Goal: Task Accomplishment & Management: Manage account settings

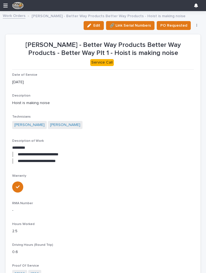
click at [14, 17] on link "Work Orders" at bounding box center [14, 15] width 23 height 6
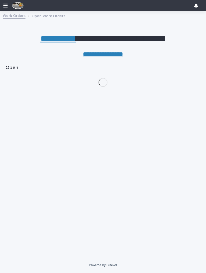
scroll to position [0, 2]
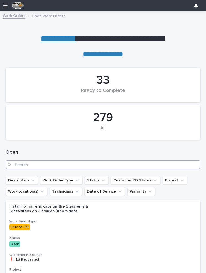
click at [104, 161] on input "Search" at bounding box center [103, 164] width 195 height 9
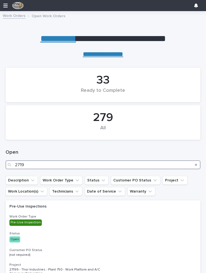
type input "27190"
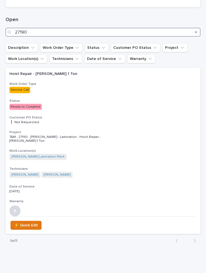
scroll to position [138, 0]
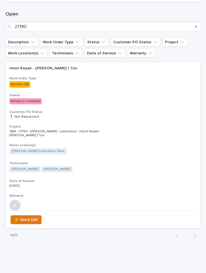
click at [142, 104] on div "Hoist Repair - [PERSON_NAME] 1 Ton Work Order Type Service Call Status Ready to…" at bounding box center [103, 136] width 195 height 149
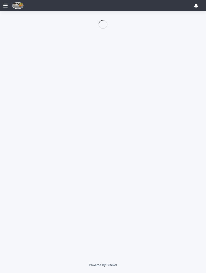
scroll to position [46, 0]
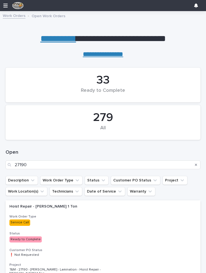
scroll to position [0, 2]
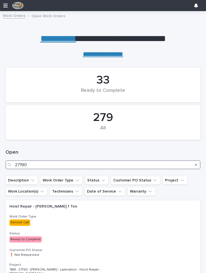
click at [40, 165] on input "27190" at bounding box center [103, 164] width 195 height 9
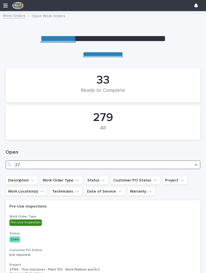
type input "2"
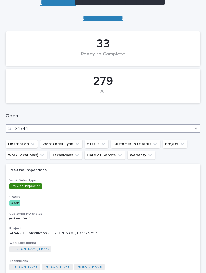
scroll to position [37, 0]
type input "24744"
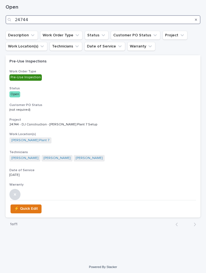
scroll to position [145, 0]
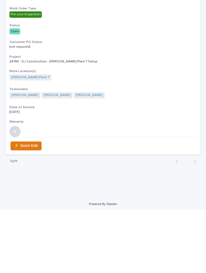
click at [170, 168] on h3 "Date of Service" at bounding box center [102, 170] width 187 height 4
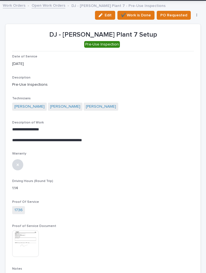
scroll to position [10, 0]
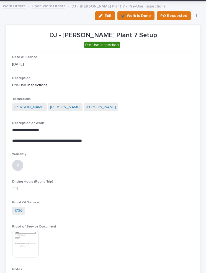
click at [110, 14] on span "Edit" at bounding box center [108, 15] width 7 height 5
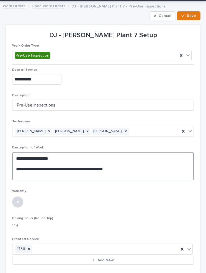
click at [126, 167] on textarea "**********" at bounding box center [103, 166] width 182 height 28
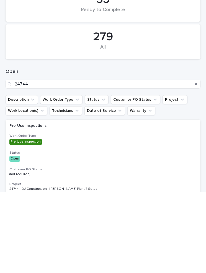
scroll to position [0, 2]
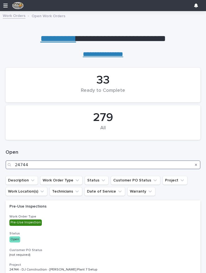
click at [34, 164] on input "24744" at bounding box center [103, 164] width 195 height 9
type input "2"
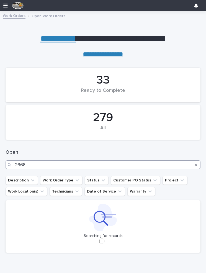
type input "26686"
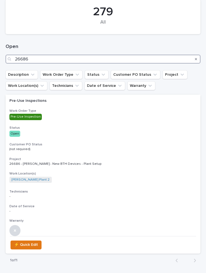
scroll to position [108, 0]
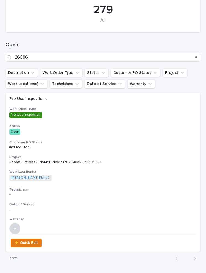
click at [172, 126] on h3 "Status" at bounding box center [102, 126] width 187 height 4
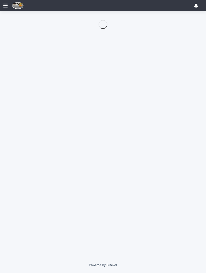
scroll to position [46, 0]
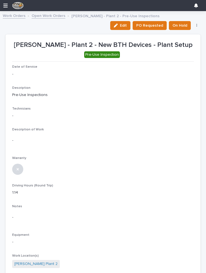
click at [120, 25] on div "button" at bounding box center [117, 26] width 6 height 4
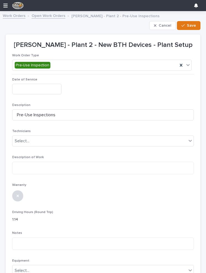
click at [43, 88] on input "text" at bounding box center [36, 89] width 49 height 10
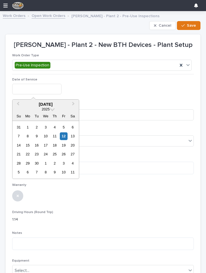
click at [65, 135] on div "12" at bounding box center [63, 135] width 7 height 7
type input "**********"
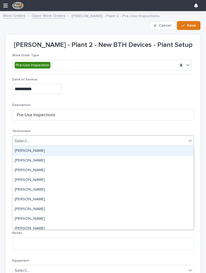
click at [21, 150] on div "[PERSON_NAME]" at bounding box center [102, 151] width 181 height 10
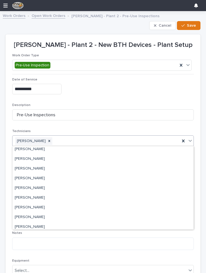
scroll to position [60, 0]
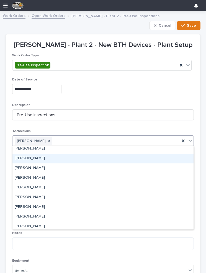
click at [22, 158] on div "[PERSON_NAME]" at bounding box center [102, 159] width 181 height 10
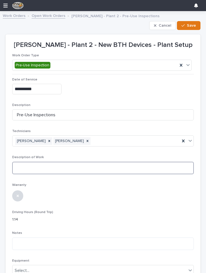
click at [27, 165] on textarea at bounding box center [103, 168] width 182 height 12
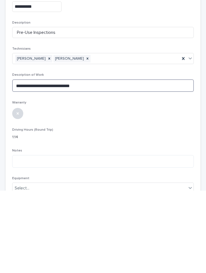
click at [34, 162] on textarea "**********" at bounding box center [103, 168] width 182 height 12
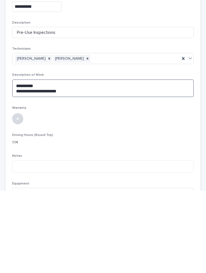
click at [71, 162] on textarea "**********" at bounding box center [103, 171] width 182 height 18
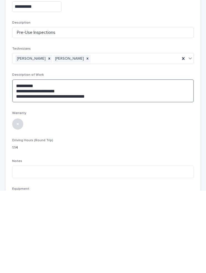
scroll to position [0, 0]
type textarea "**********"
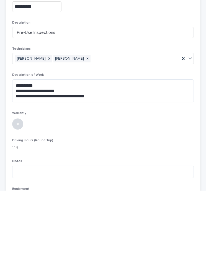
click at [174, 193] on div "Warranty" at bounding box center [103, 204] width 182 height 23
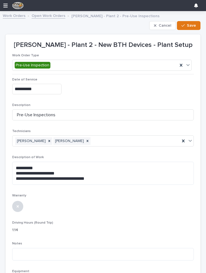
click at [192, 22] on button "Save" at bounding box center [189, 25] width 24 height 9
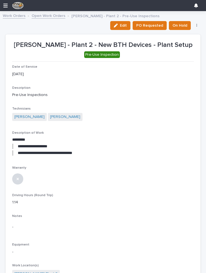
click at [15, 16] on link "Work Orders" at bounding box center [14, 15] width 23 height 6
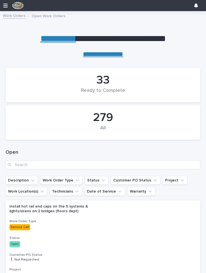
scroll to position [0, 2]
